Goal: Register for event/course

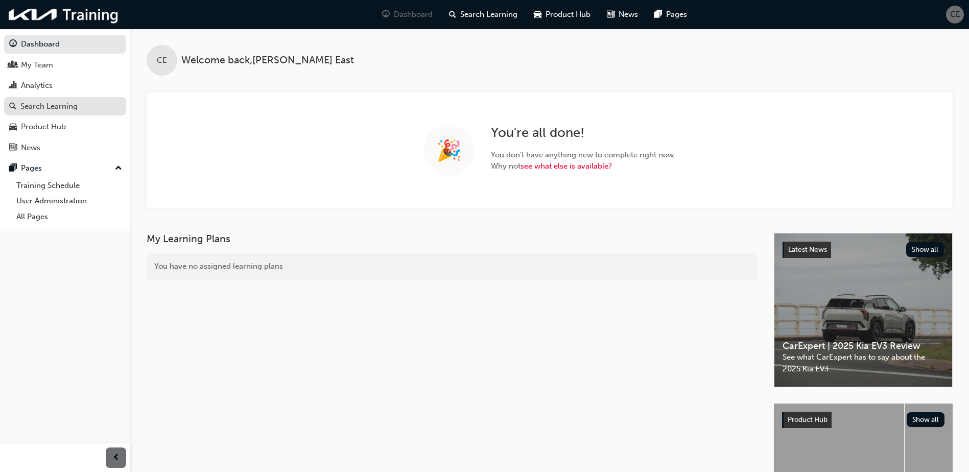
click at [69, 108] on div "Search Learning" at bounding box center [48, 107] width 57 height 12
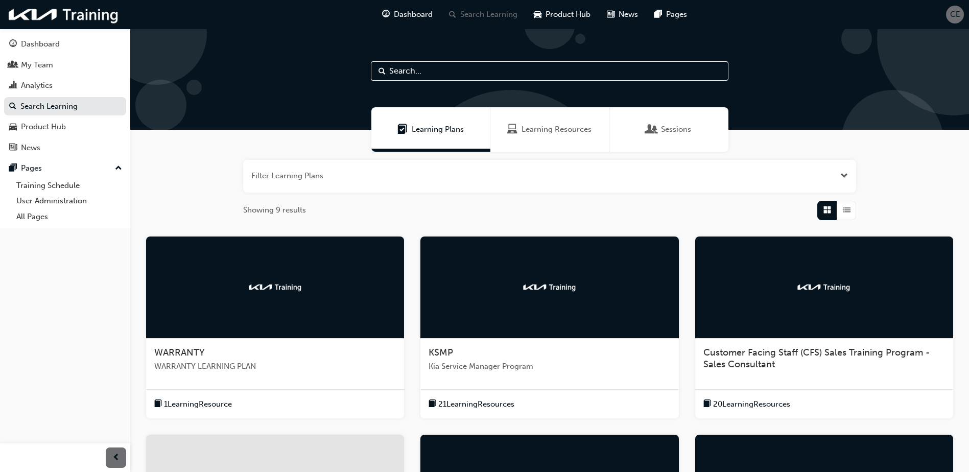
click at [681, 129] on span "Sessions" at bounding box center [676, 130] width 30 height 12
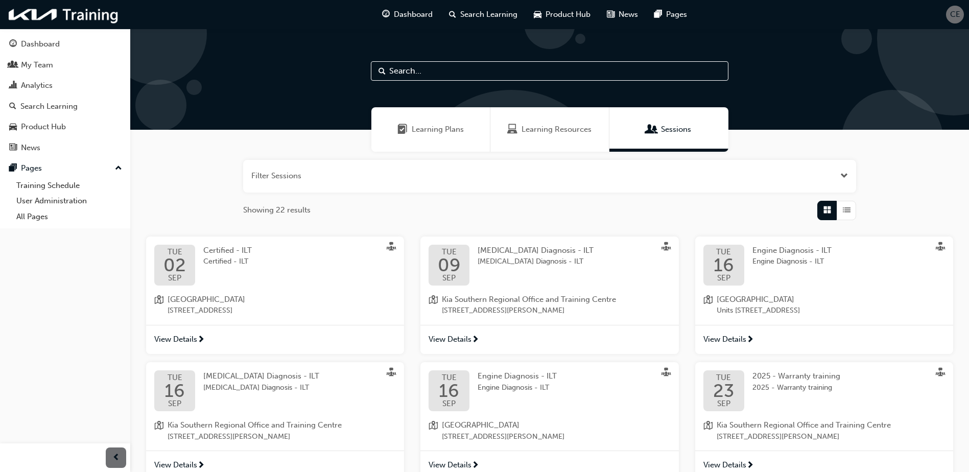
click at [396, 173] on button "button" at bounding box center [549, 176] width 613 height 33
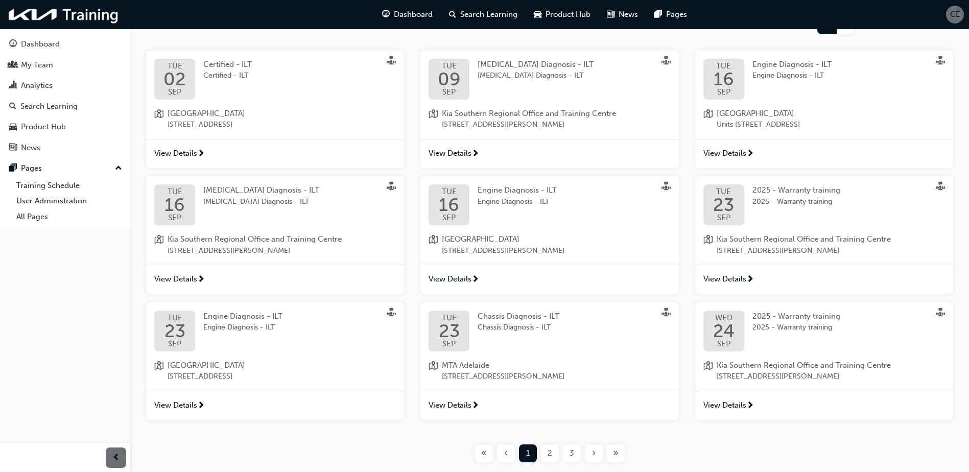
scroll to position [306, 0]
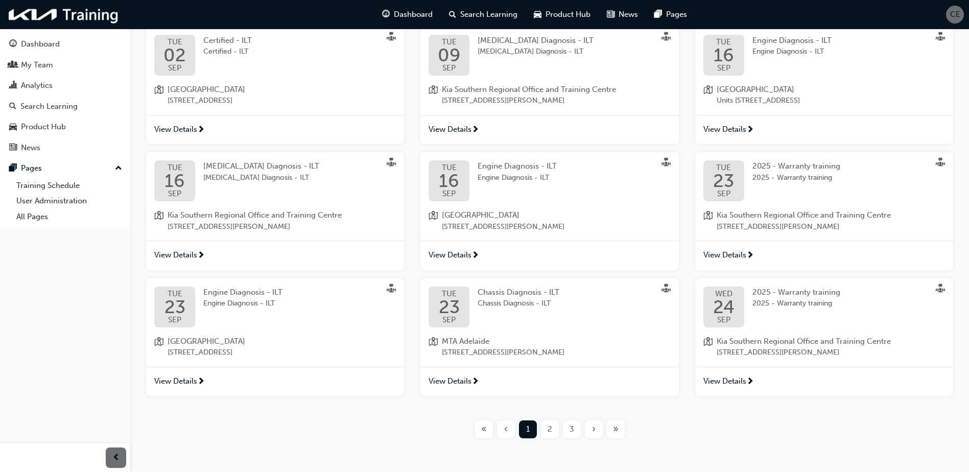
click at [598, 430] on div "›" at bounding box center [594, 429] width 18 height 18
click at [592, 430] on span "›" at bounding box center [594, 429] width 4 height 12
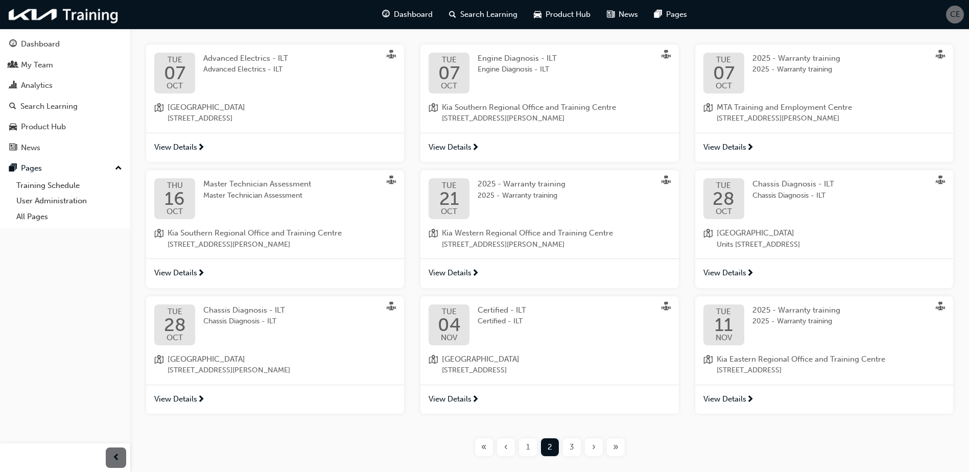
scroll to position [306, 0]
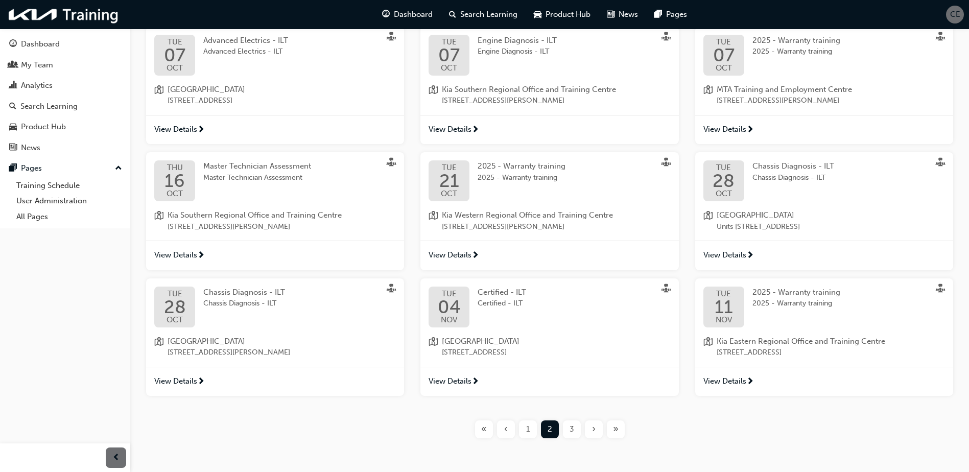
click at [594, 429] on span "›" at bounding box center [594, 429] width 4 height 12
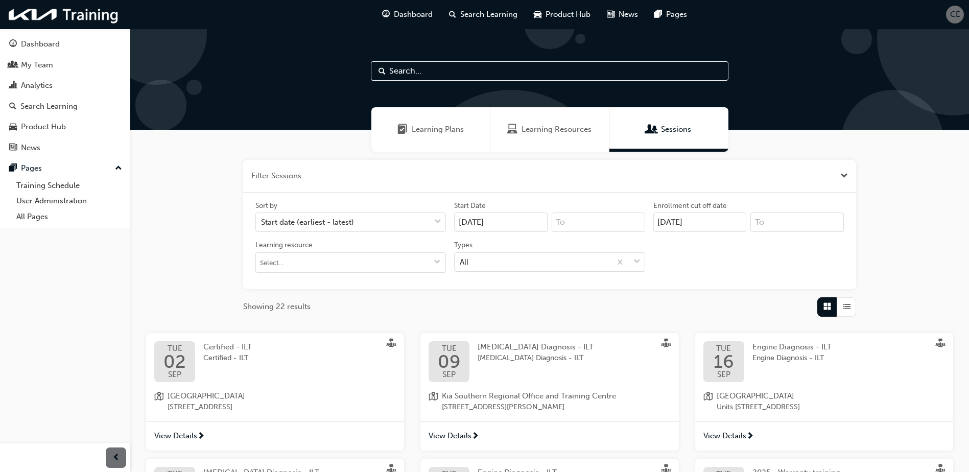
click at [533, 132] on span "Learning Resources" at bounding box center [556, 130] width 70 height 12
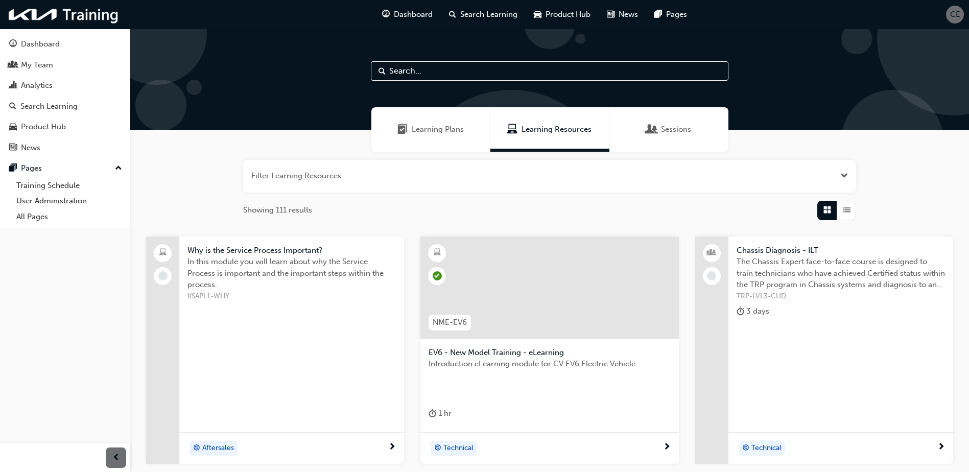
click at [402, 189] on button "button" at bounding box center [549, 176] width 613 height 33
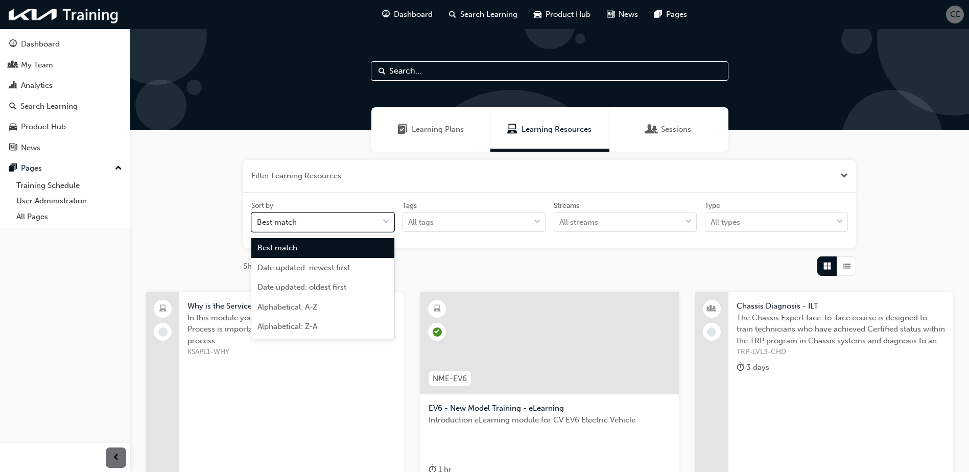
click at [390, 225] on div at bounding box center [385, 222] width 15 height 18
click at [258, 225] on input "Sort by option Best match focused, 1 of 5. 5 results available. Use Up and Down…" at bounding box center [257, 222] width 1 height 9
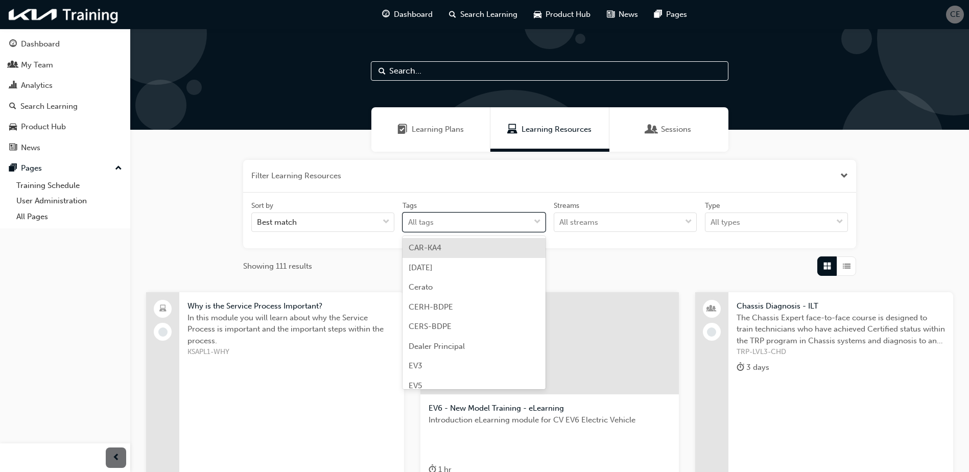
click at [529, 222] on div "All tags" at bounding box center [466, 222] width 127 height 18
click at [409, 222] on input "Tags option CAR-KA4 focused, 1 of 46. 46 results available. Use Up and Down to …" at bounding box center [408, 222] width 1 height 9
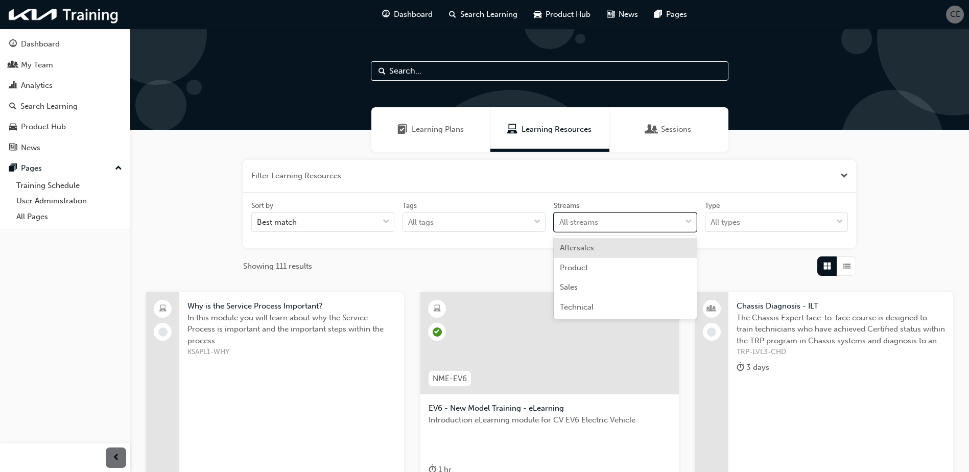
click at [589, 221] on div "All streams" at bounding box center [578, 223] width 39 height 12
click at [560, 221] on input "Streams option Aftersales focused, 1 of 4. 4 results available. Use Up and Down…" at bounding box center [559, 222] width 1 height 9
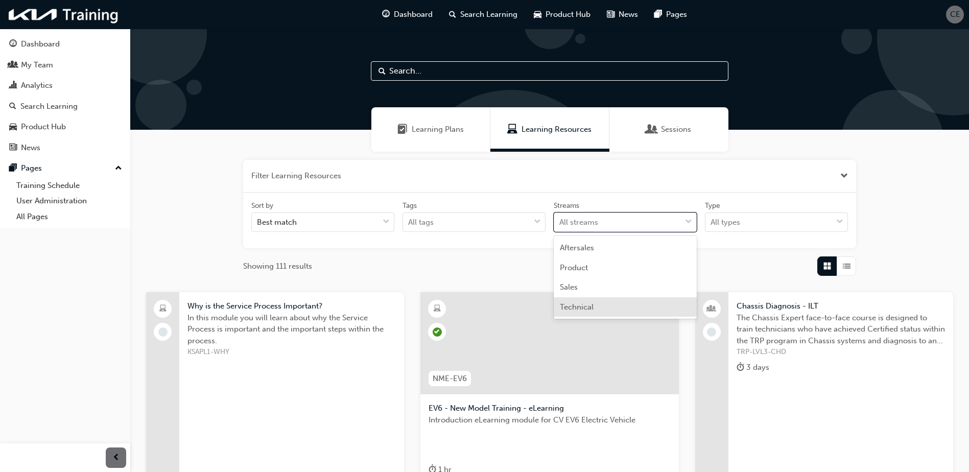
click at [584, 305] on span "Technical" at bounding box center [577, 306] width 34 height 9
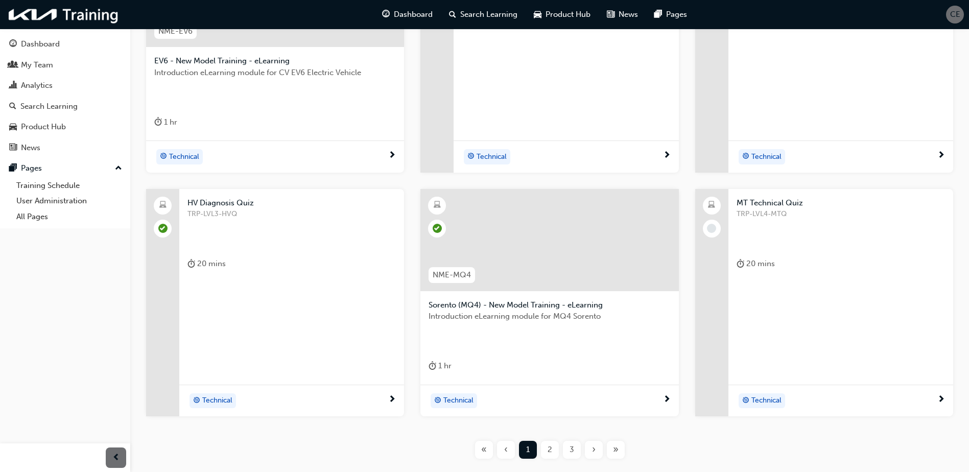
scroll to position [409, 0]
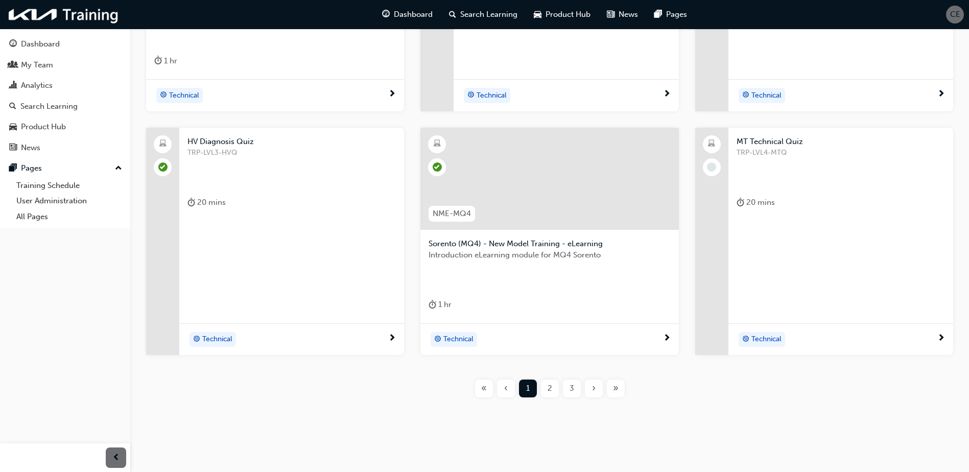
click at [589, 391] on div "›" at bounding box center [594, 388] width 18 height 18
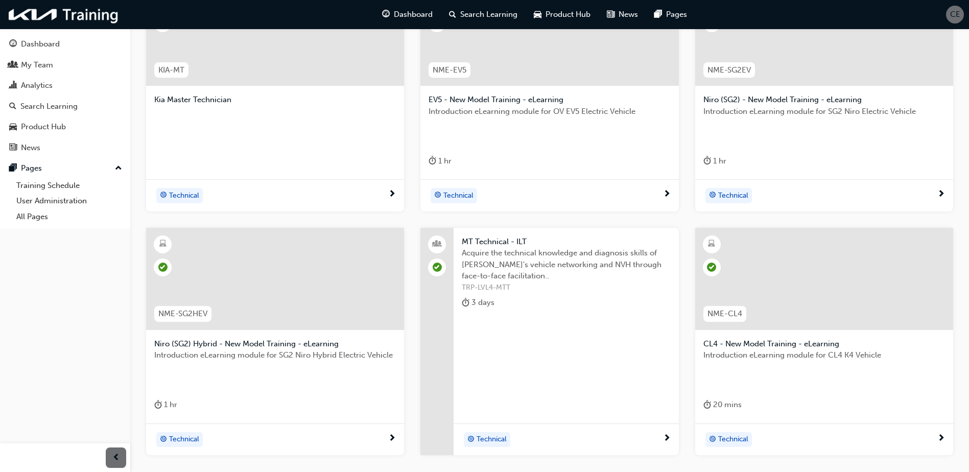
scroll to position [358, 0]
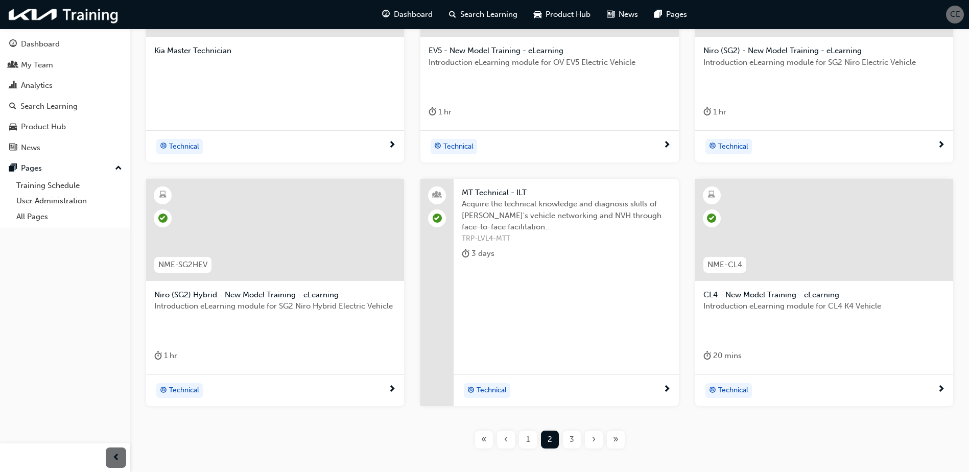
click at [595, 444] on span "›" at bounding box center [594, 440] width 4 height 12
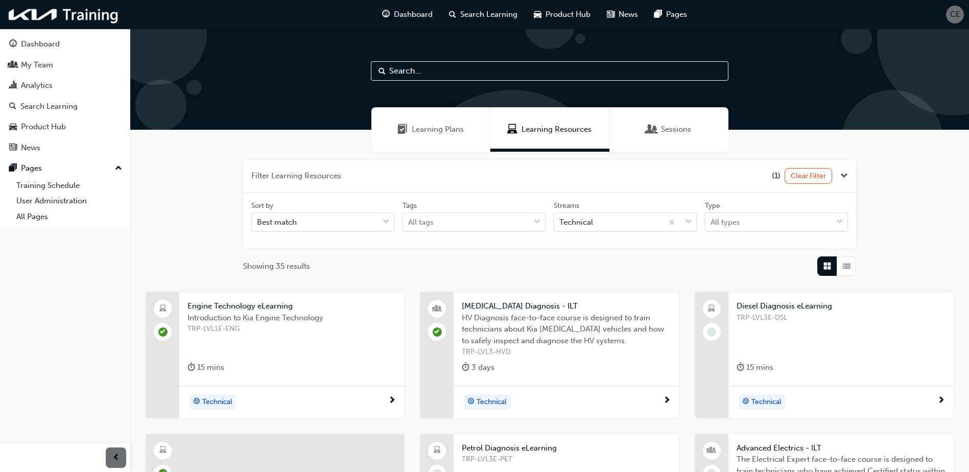
click at [398, 75] on input "text" at bounding box center [550, 70] width 358 height 19
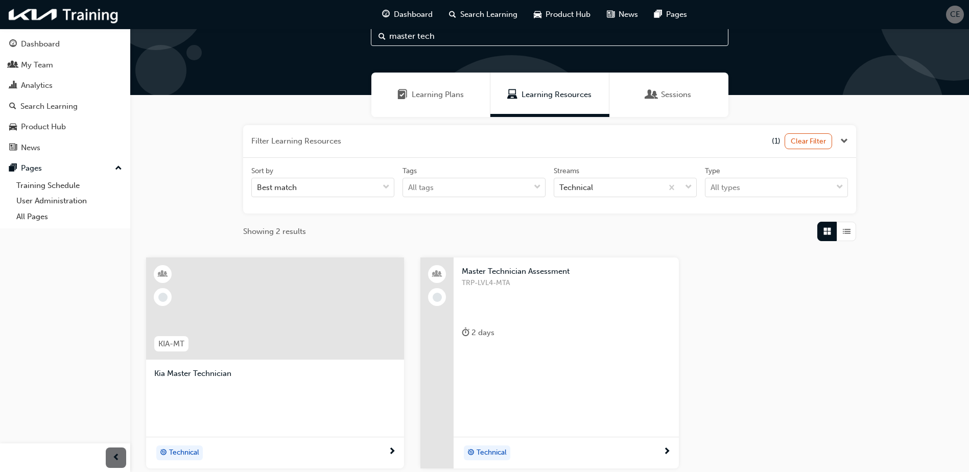
scroll to position [51, 0]
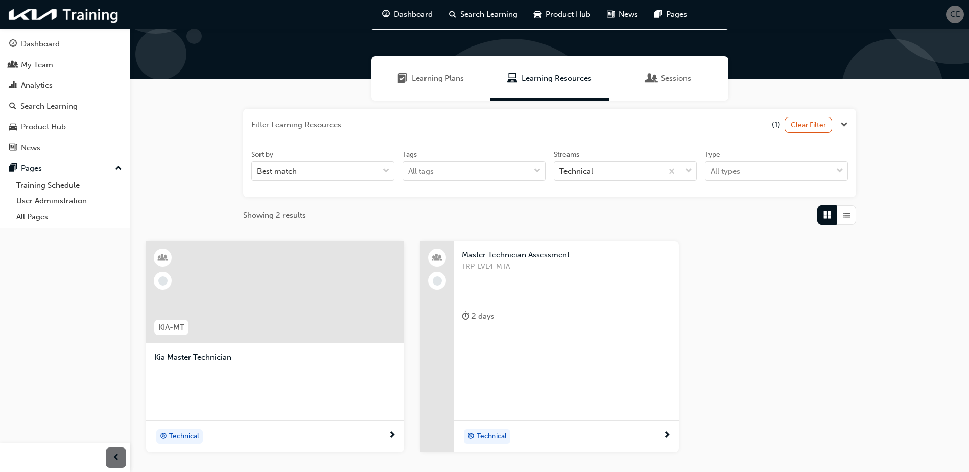
type input "master tech"
click at [596, 430] on div "Technical" at bounding box center [562, 436] width 201 height 15
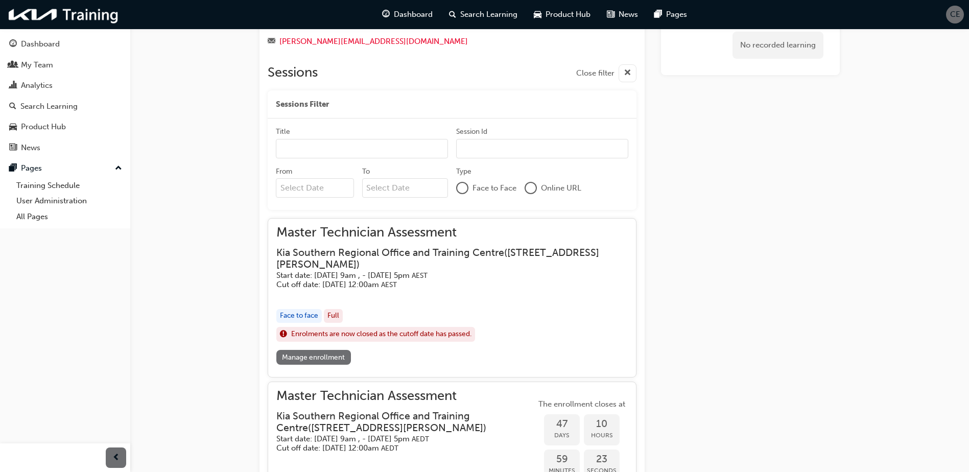
scroll to position [306, 0]
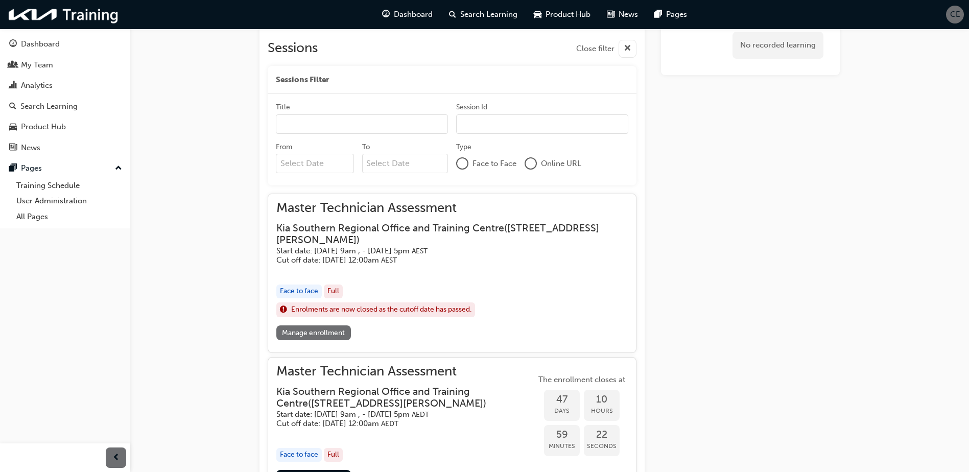
click at [318, 335] on link "Manage enrollment" at bounding box center [313, 332] width 75 height 15
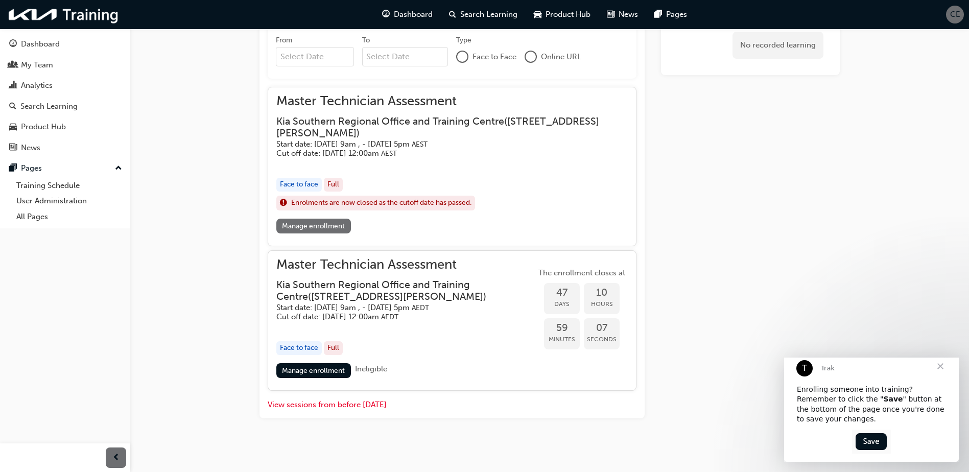
scroll to position [418, 0]
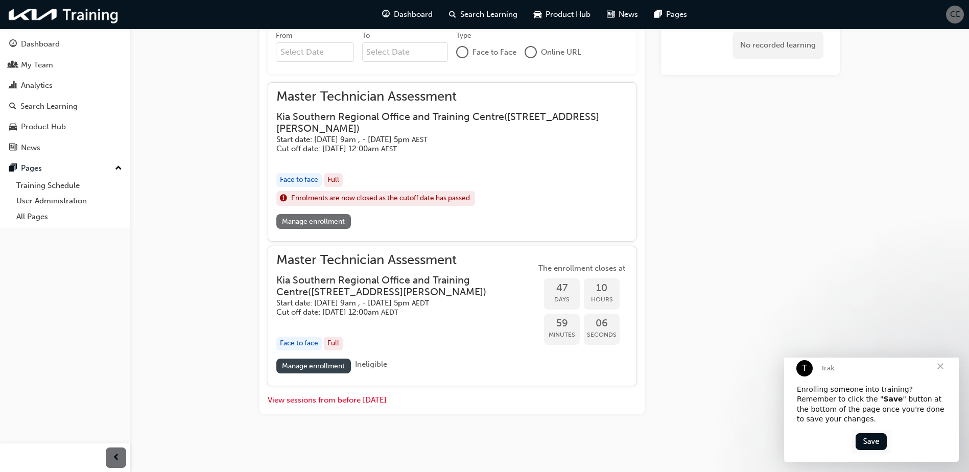
click at [321, 368] on link "Manage enrollment" at bounding box center [313, 366] width 75 height 15
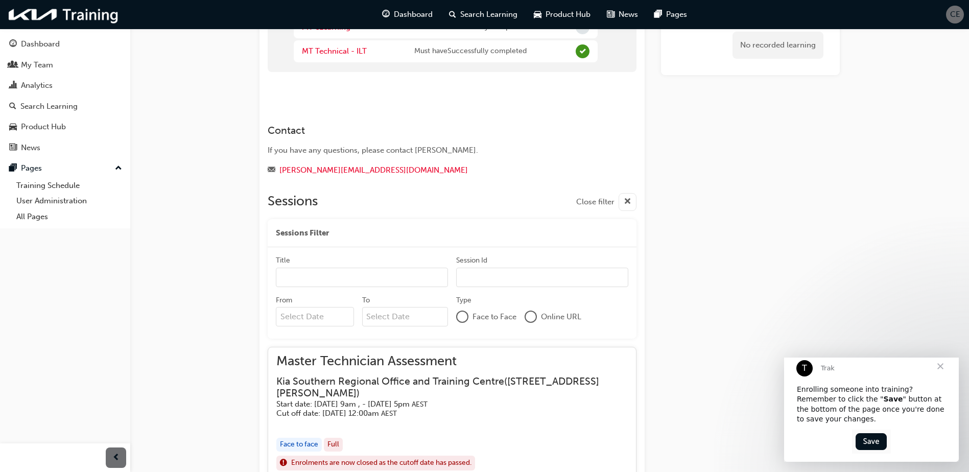
scroll to position [255, 0]
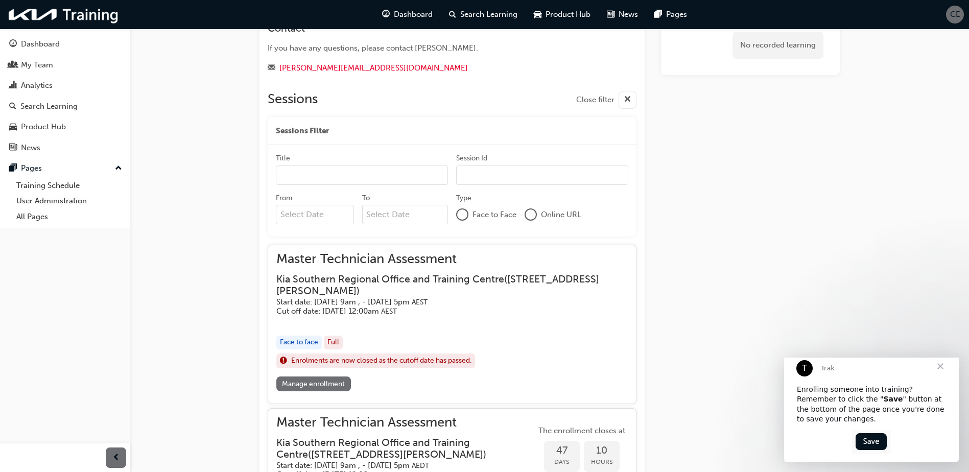
click at [317, 387] on link "Manage enrollment" at bounding box center [313, 383] width 75 height 15
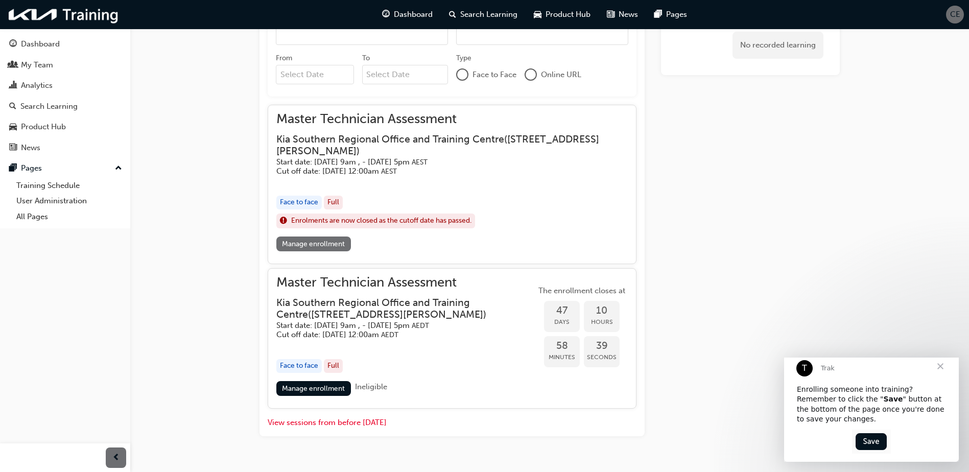
scroll to position [409, 0]
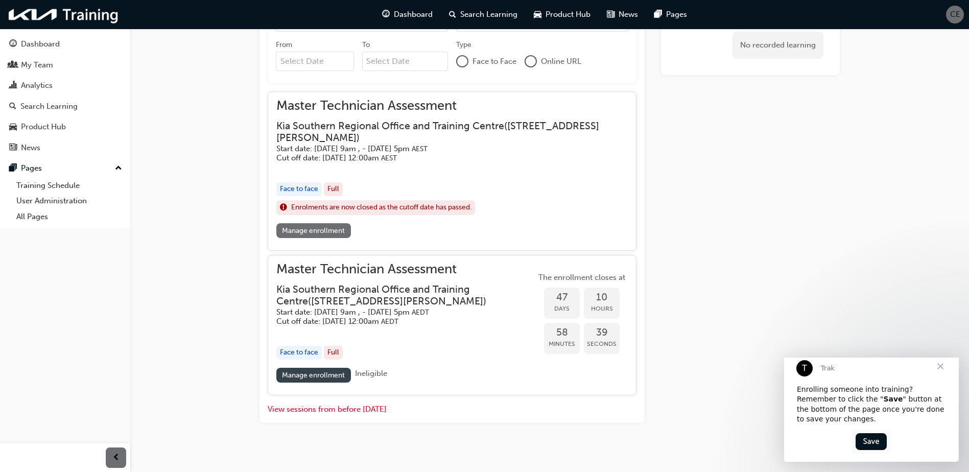
click at [336, 374] on link "Manage enrollment" at bounding box center [313, 375] width 75 height 15
